Goal: Check status

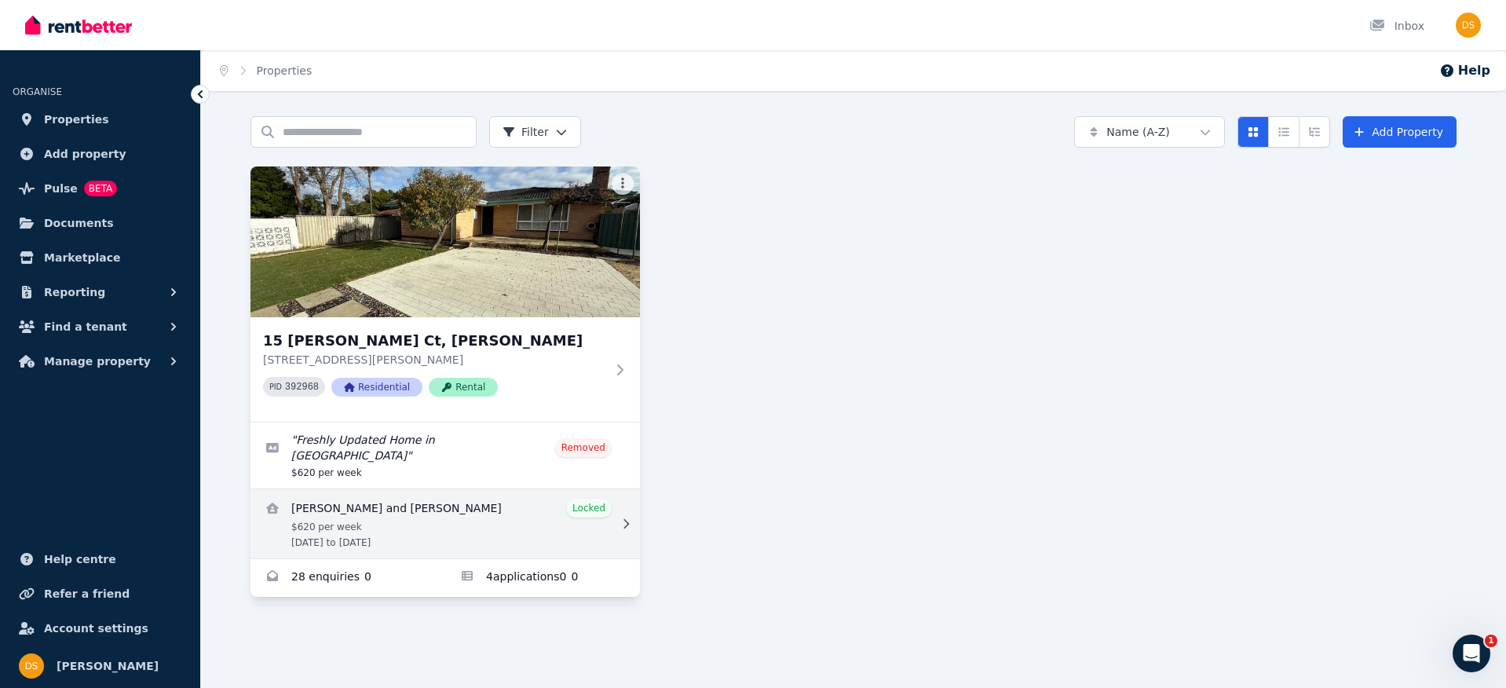
click at [565, 512] on link "View details for Cheten Norbu and Lhamo Lhamo" at bounding box center [446, 523] width 390 height 69
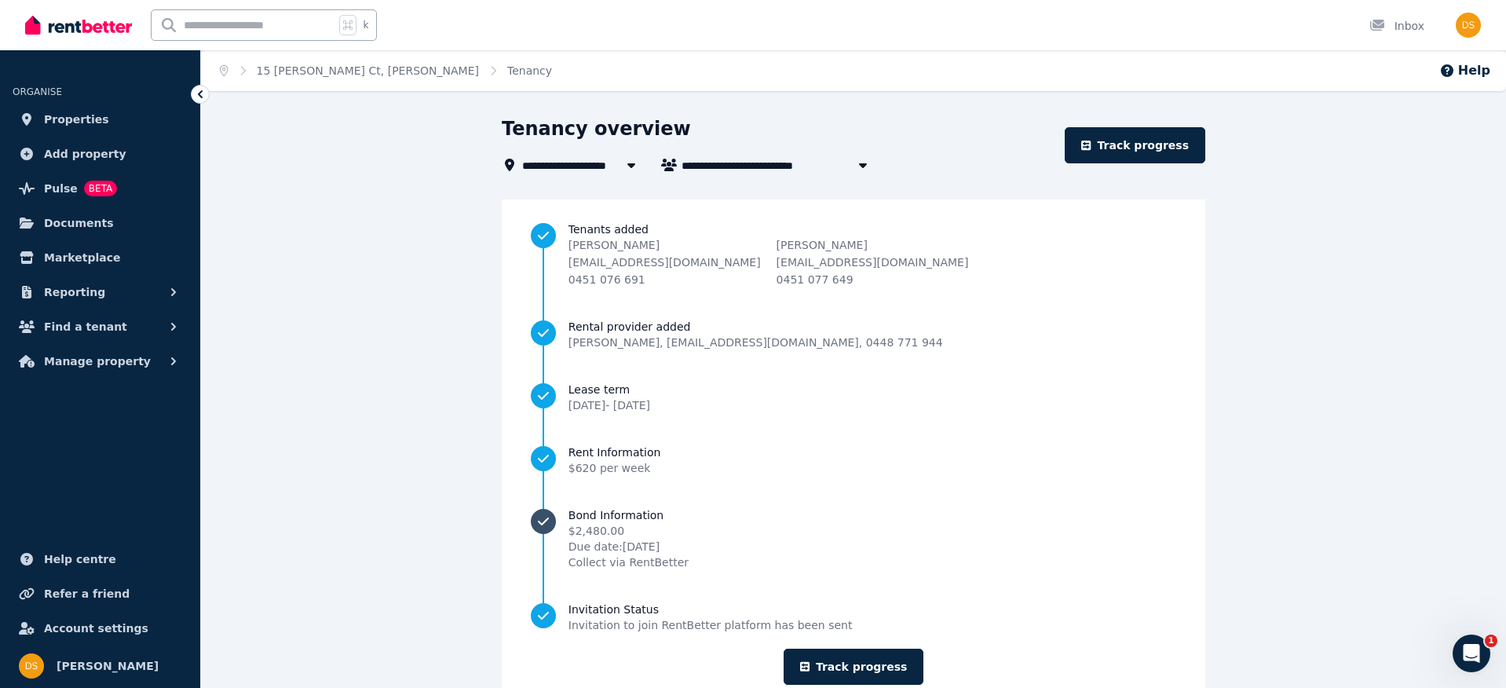
scroll to position [47, 0]
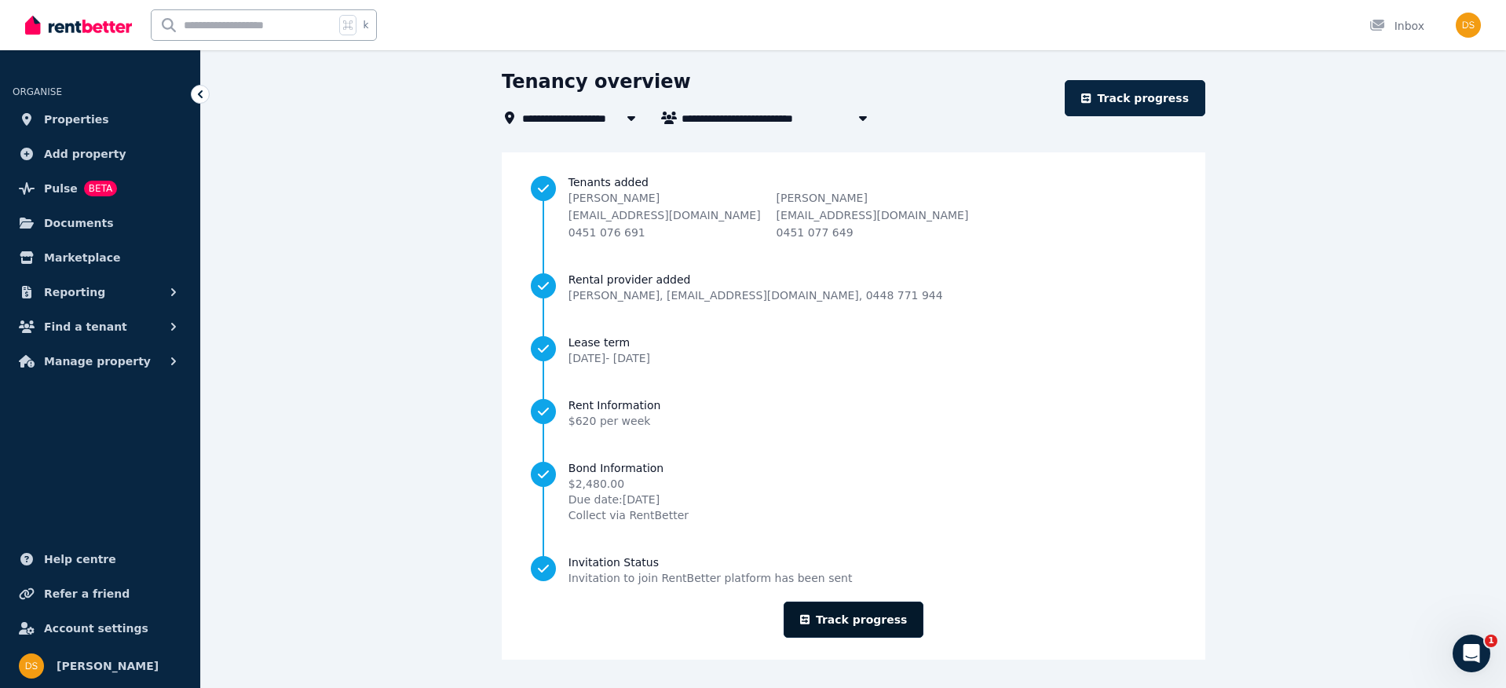
click at [864, 624] on link "Track progress" at bounding box center [854, 620] width 141 height 36
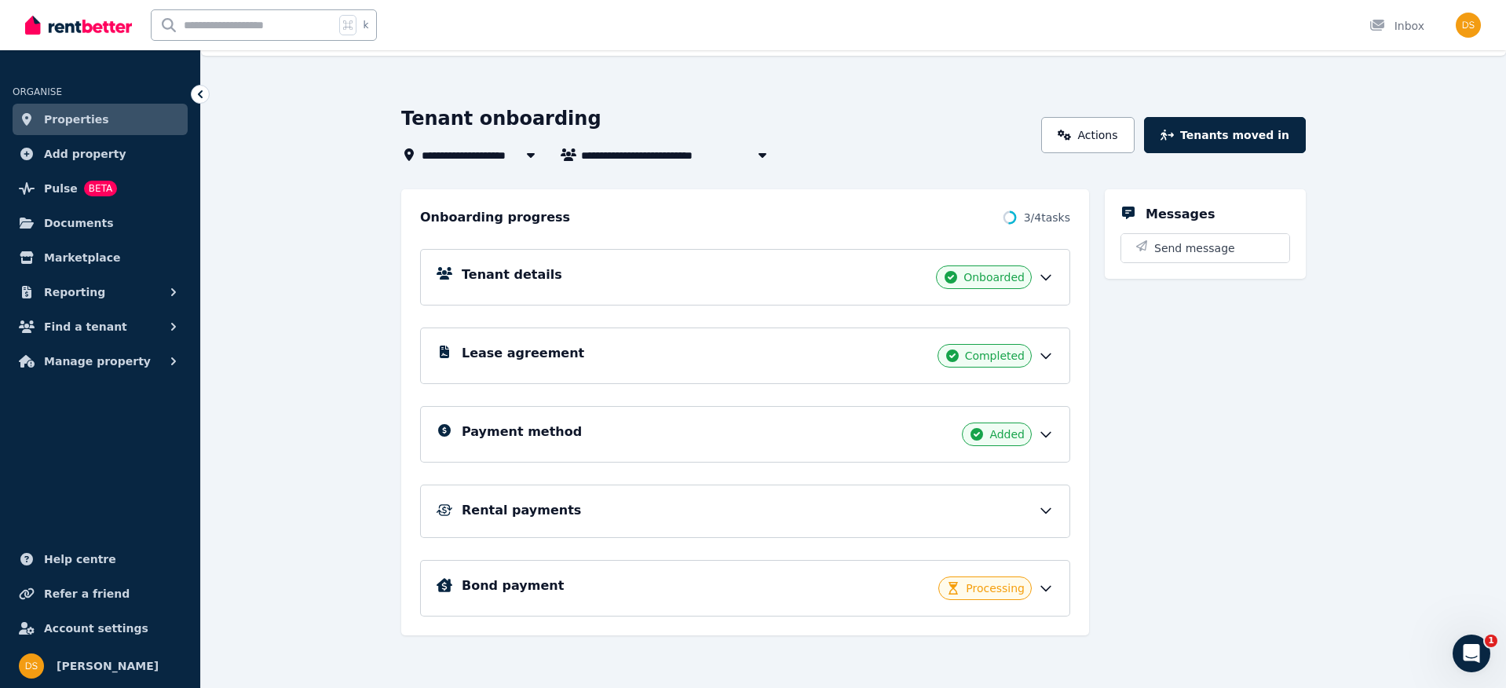
scroll to position [36, 0]
click at [1056, 589] on div "Bond payment Processing" at bounding box center [745, 587] width 650 height 57
click at [1048, 589] on icon at bounding box center [1046, 588] width 16 height 16
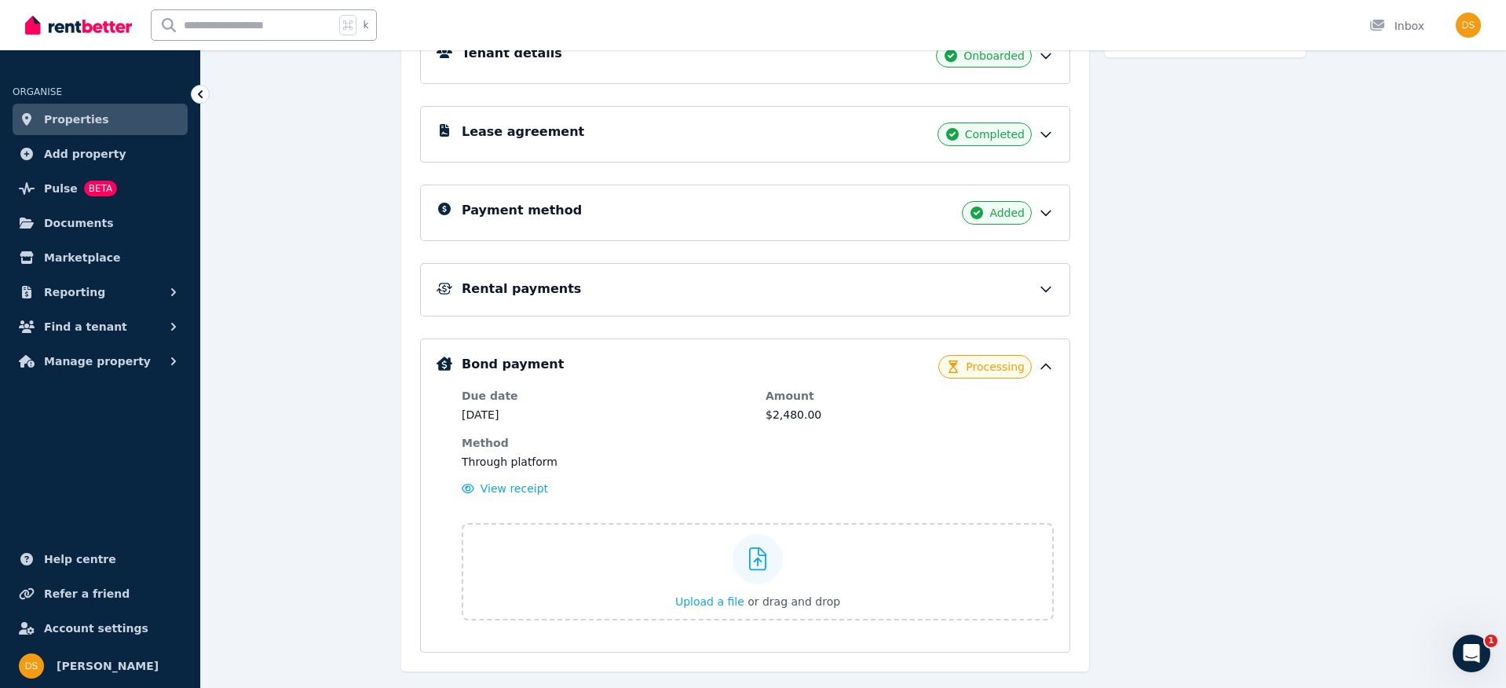
scroll to position [294, 0]
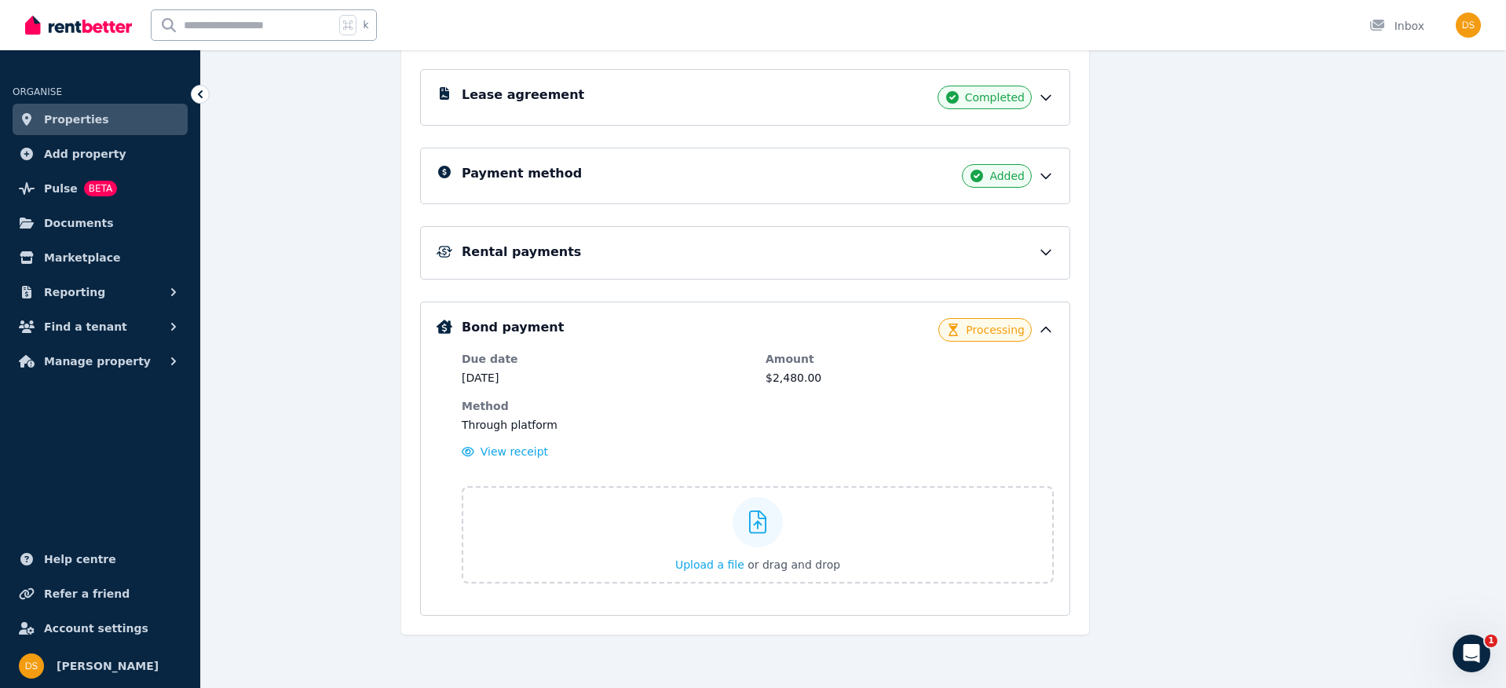
click at [986, 325] on span "Processing" at bounding box center [995, 330] width 59 height 16
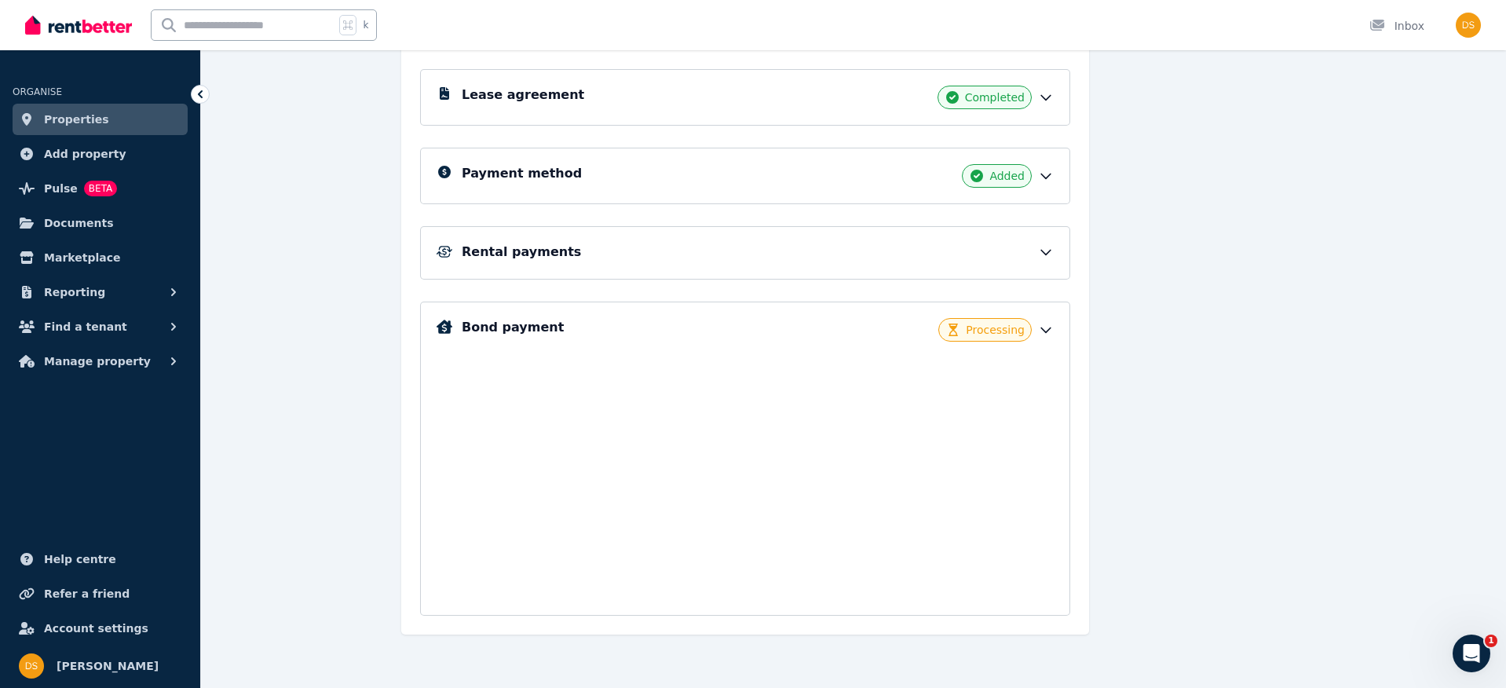
scroll to position [36, 0]
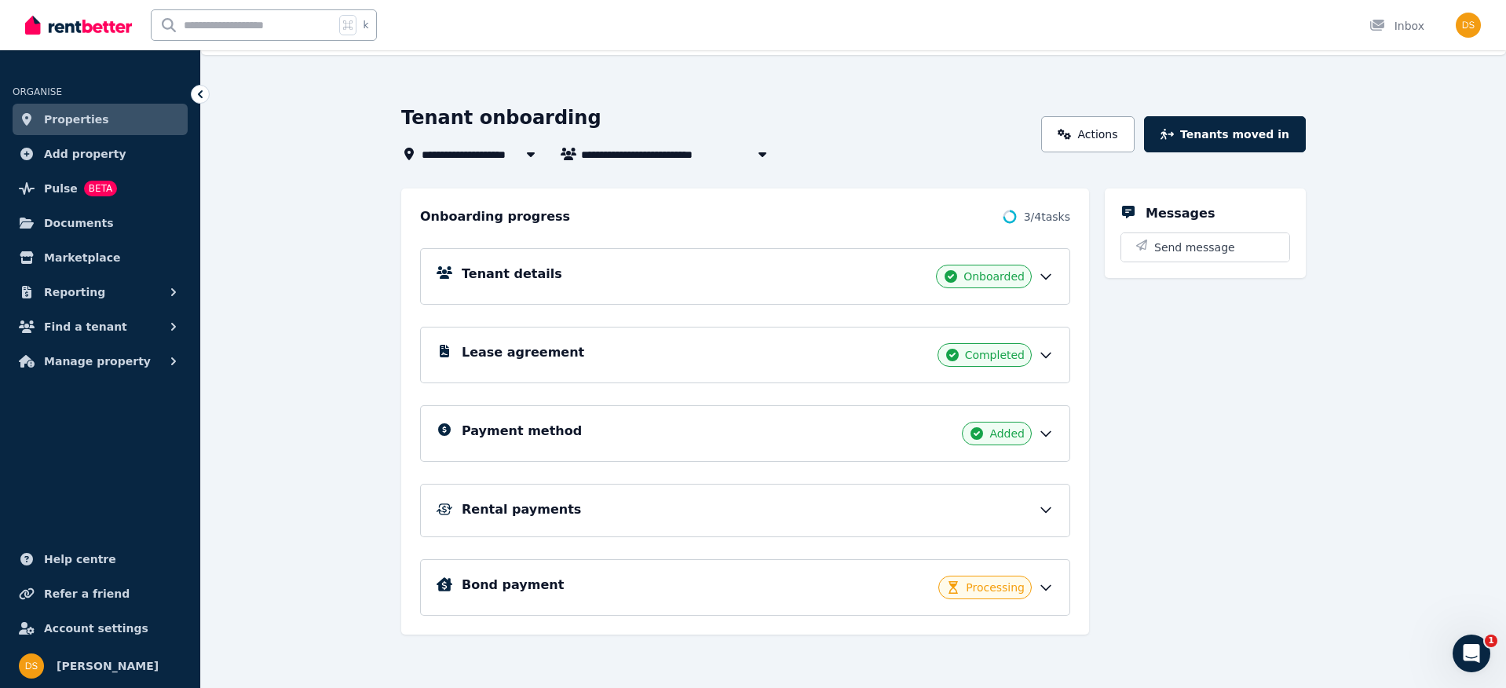
click at [978, 598] on div "Processing" at bounding box center [985, 588] width 93 height 24
